Goal: Transaction & Acquisition: Purchase product/service

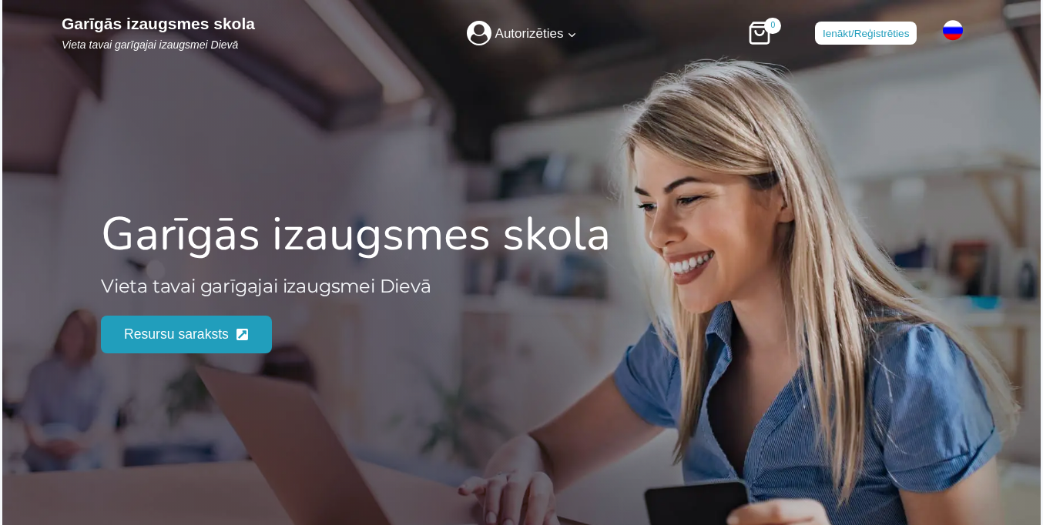
scroll to position [1998, 0]
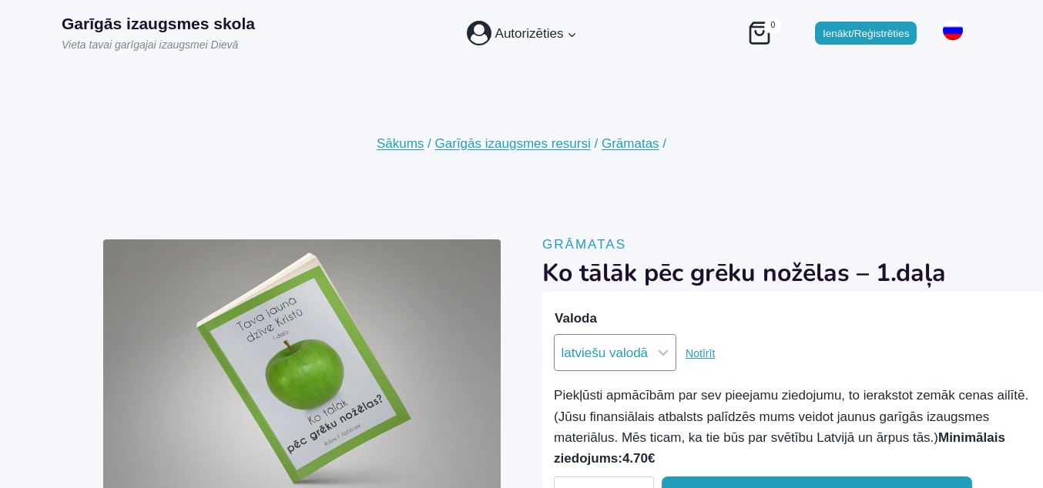
select select "krievu valodā"
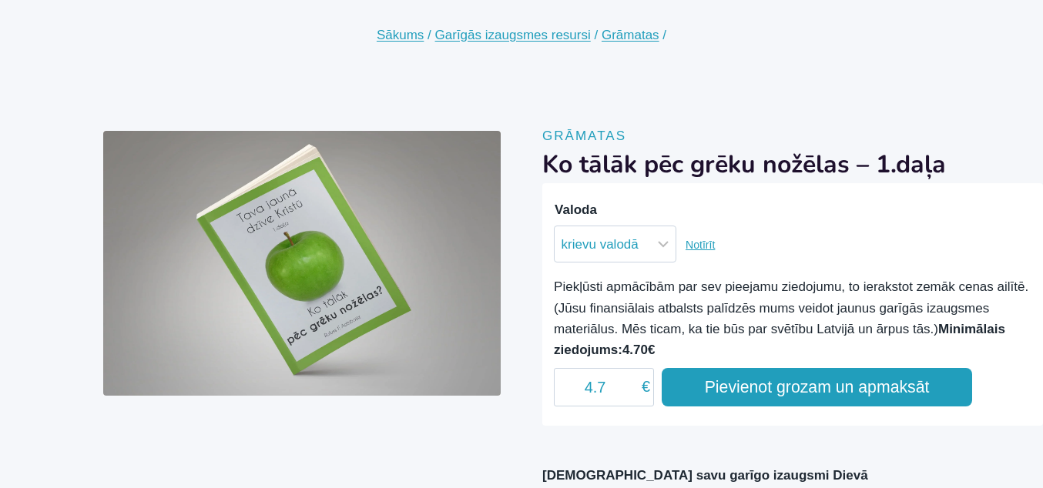
scroll to position [48, 0]
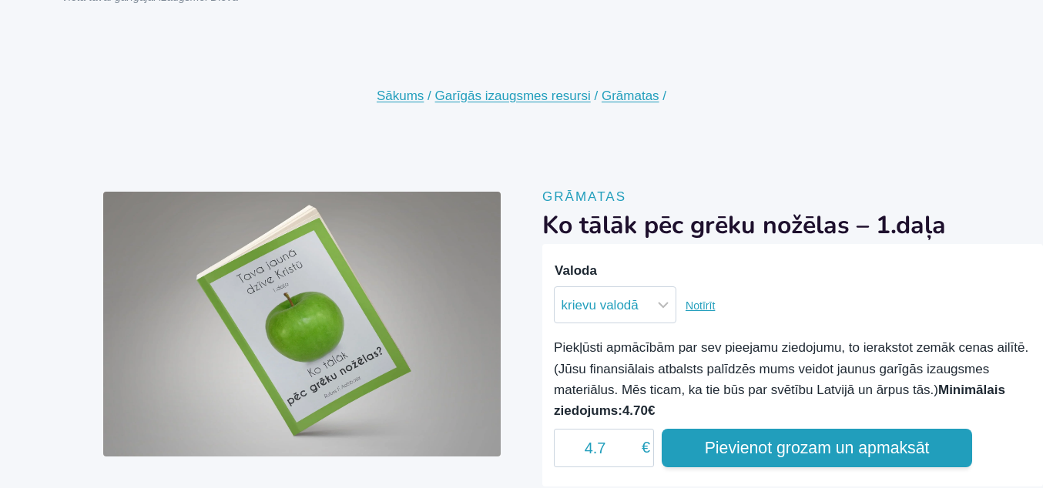
click at [816, 467] on button "Pievienot grozam un apmaksāt" at bounding box center [816, 448] width 310 height 39
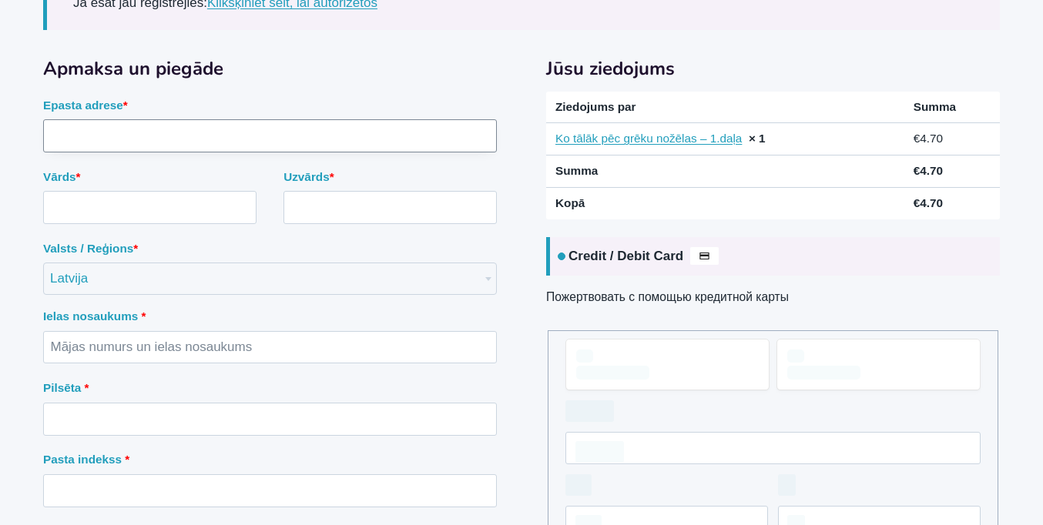
click at [270, 152] on input "Epasta adrese *" at bounding box center [270, 135] width 454 height 33
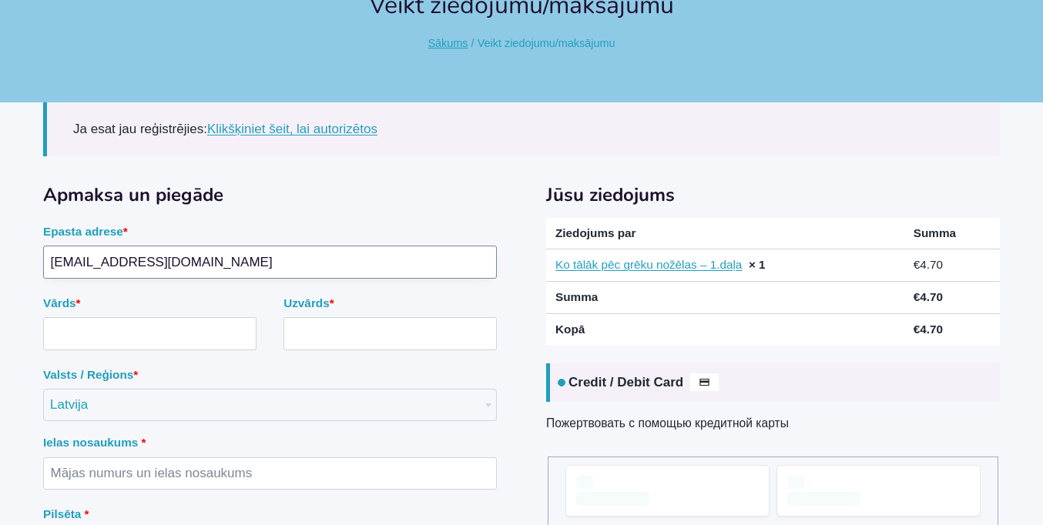
type input "mail0479952@protonmail.com"
click at [149, 317] on input "Vārds *" at bounding box center [149, 333] width 213 height 33
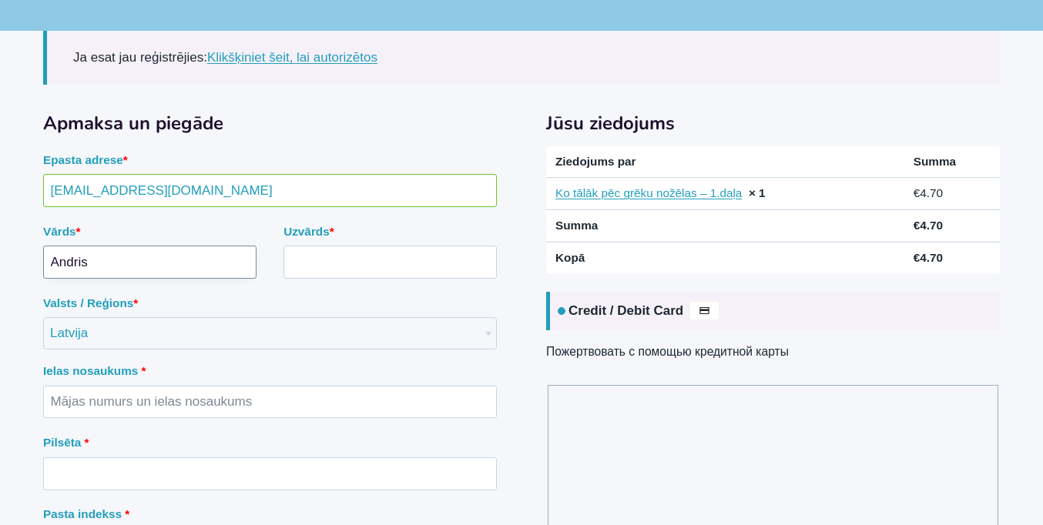
type input "Andris"
click at [390, 262] on input "Uzvārds *" at bounding box center [389, 262] width 213 height 33
type input "Jansons"
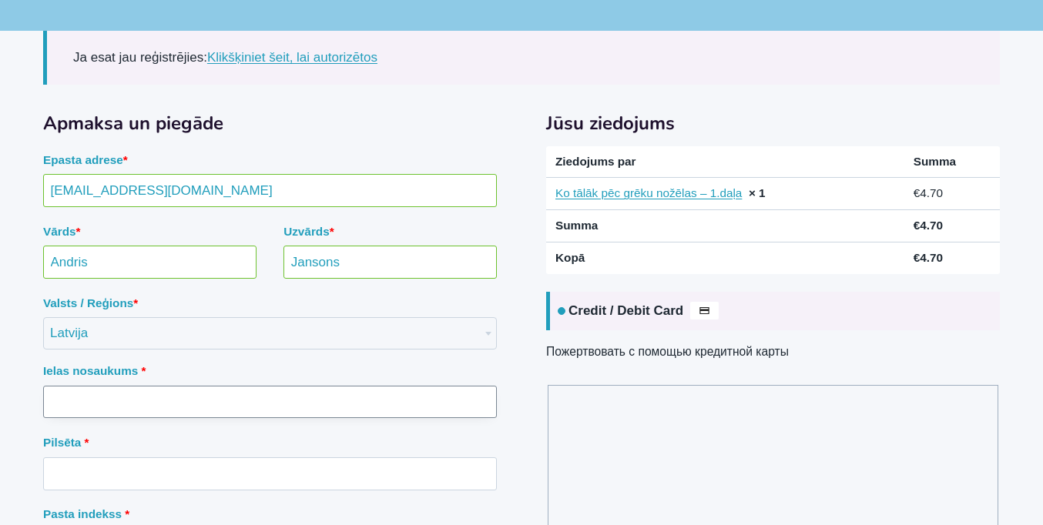
click at [270, 386] on input "Ielas nosaukums *" at bounding box center [270, 402] width 454 height 33
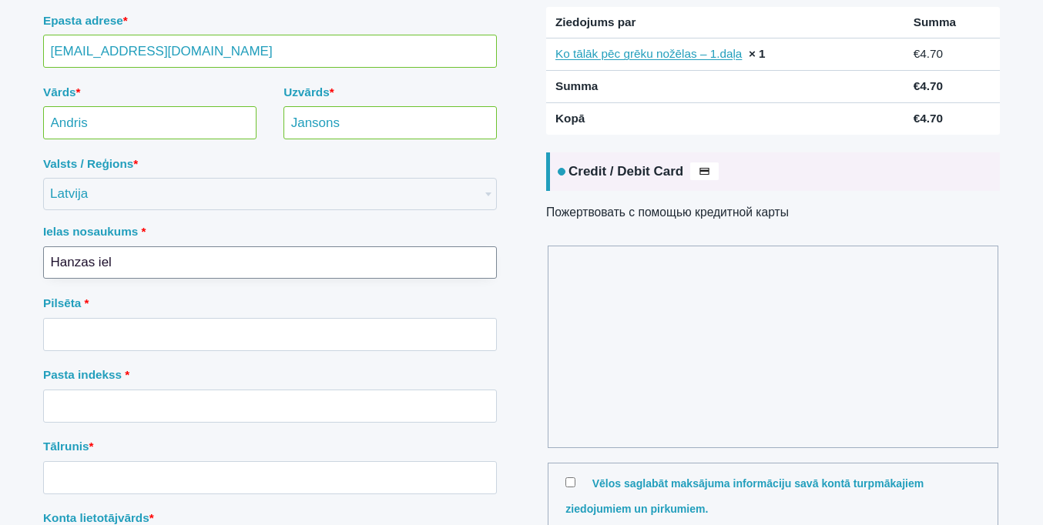
type input "Hanzas iela"
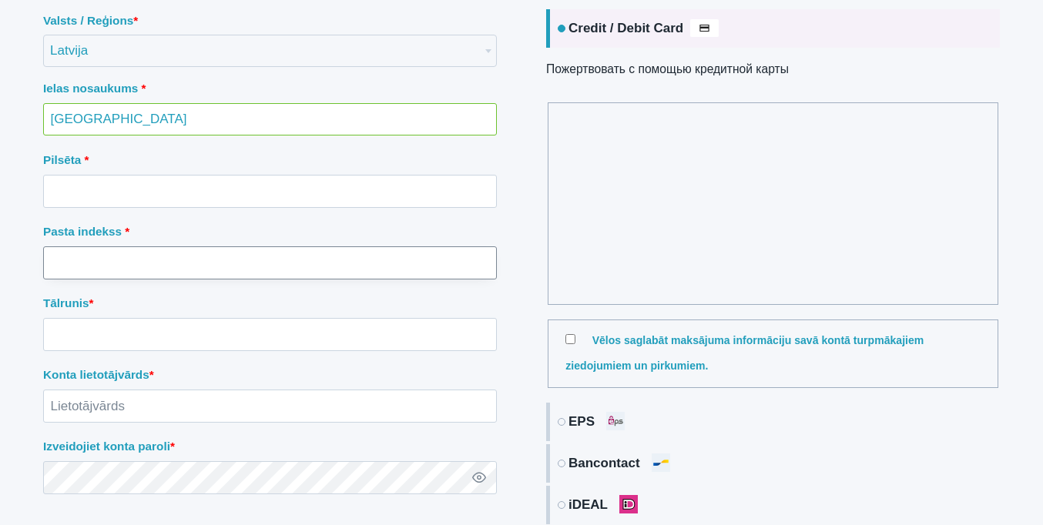
click at [270, 263] on input "Pasta indekss *" at bounding box center [270, 262] width 454 height 33
type input "LV-1045"
click at [270, 318] on input "Tālrunis *" at bounding box center [270, 334] width 454 height 33
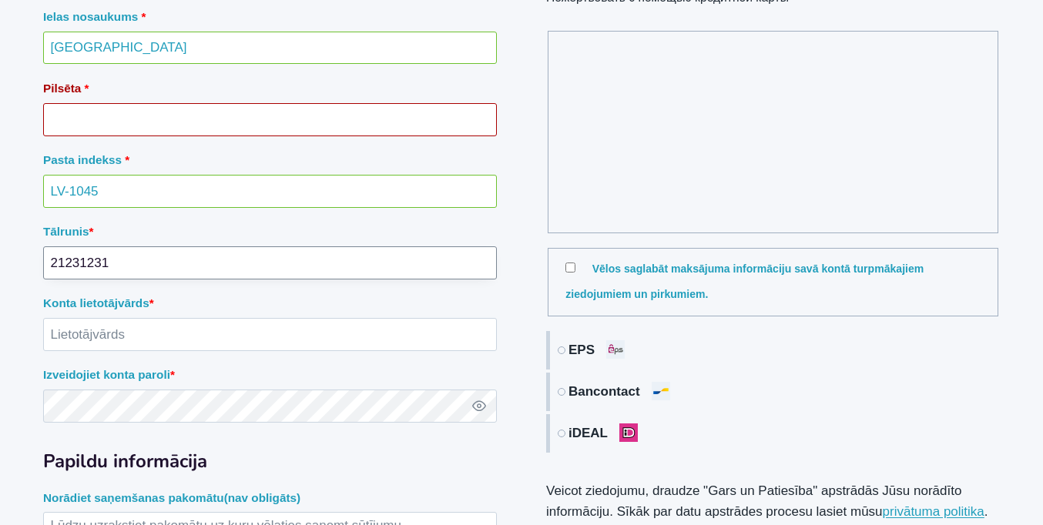
type input "21231231"
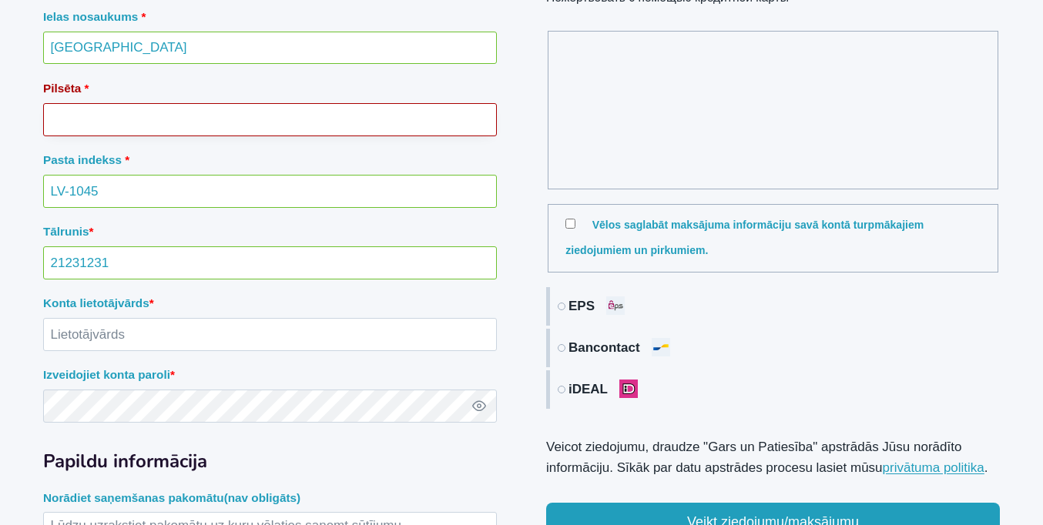
click at [270, 136] on input "Pilsēta *" at bounding box center [270, 119] width 454 height 33
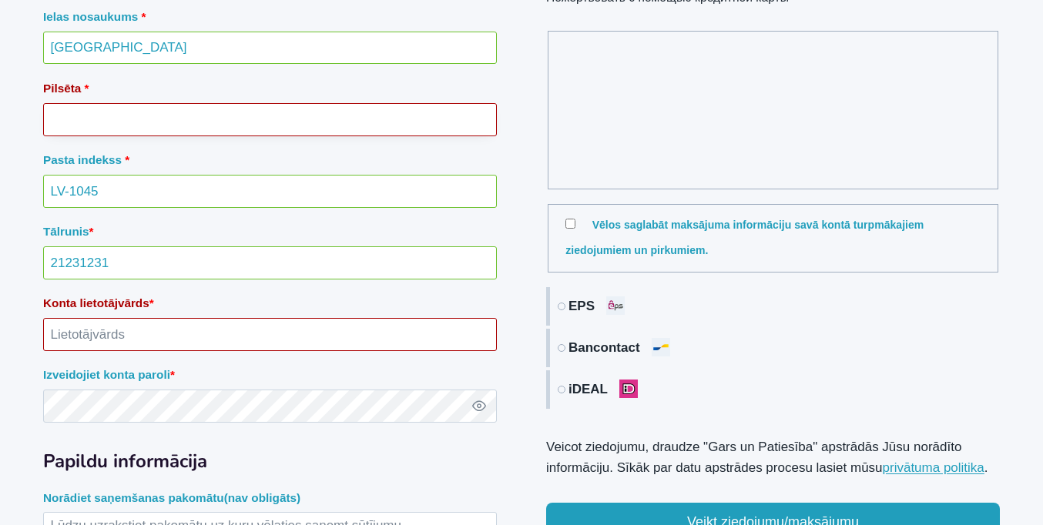
scroll to position [401, 0]
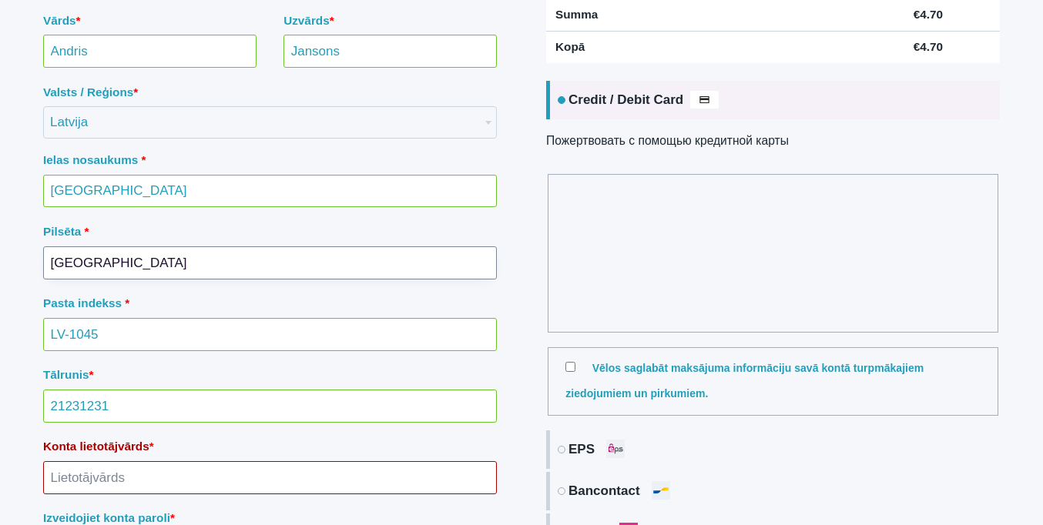
type input "Rīga"
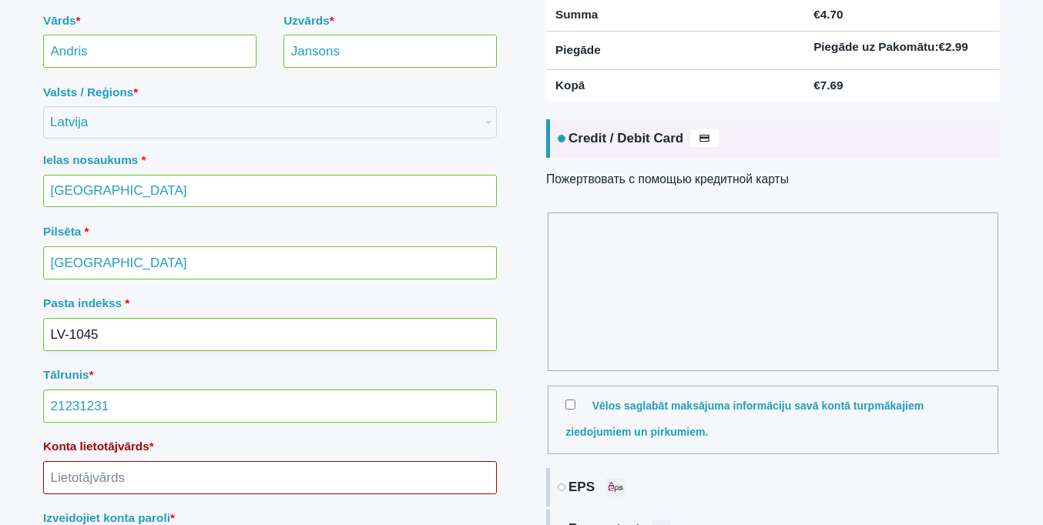
scroll to position [457, 0]
